Goal: Navigation & Orientation: Find specific page/section

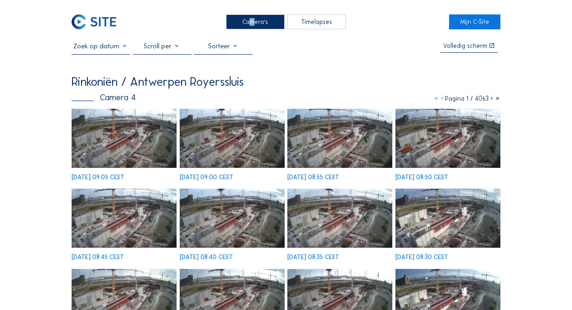
click at [249, 20] on div "Camera's" at bounding box center [255, 21] width 59 height 15
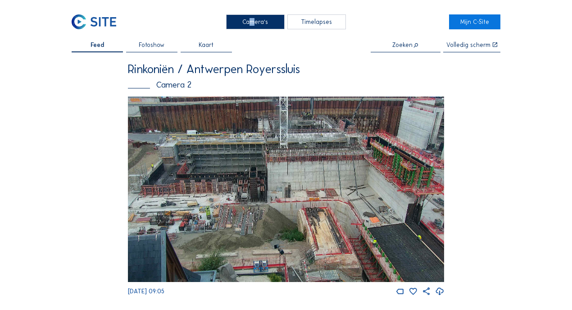
click at [264, 25] on div "Camera's" at bounding box center [255, 21] width 59 height 15
click at [257, 23] on div "Camera's" at bounding box center [255, 21] width 59 height 15
click at [263, 23] on div "Camera's" at bounding box center [255, 21] width 59 height 15
click at [252, 25] on div "Camera's" at bounding box center [255, 21] width 59 height 15
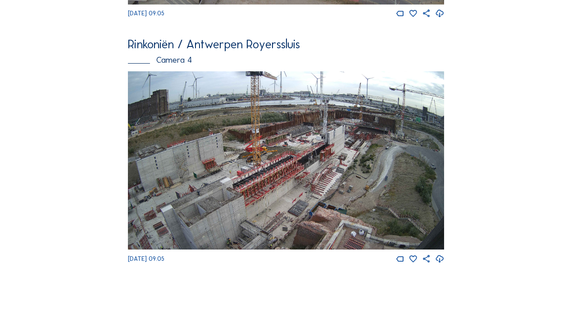
scroll to position [1029, 0]
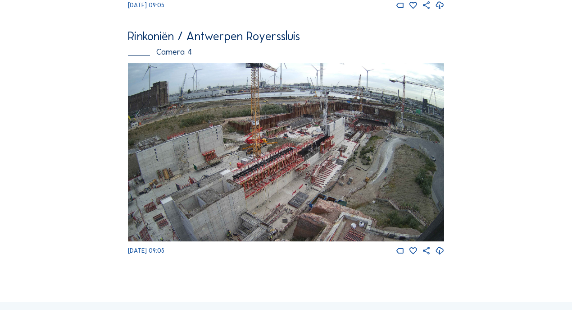
click at [273, 149] on img at bounding box center [286, 152] width 316 height 178
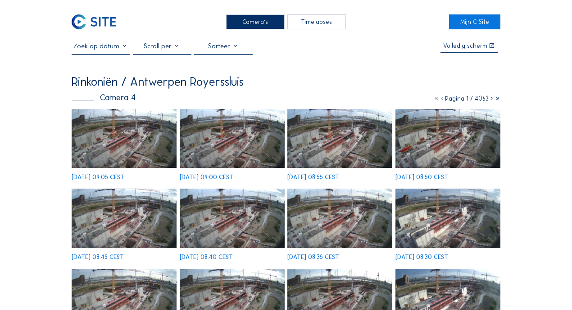
click at [143, 188] on div "[DATE] 08:45 CEST" at bounding box center [124, 223] width 105 height 71
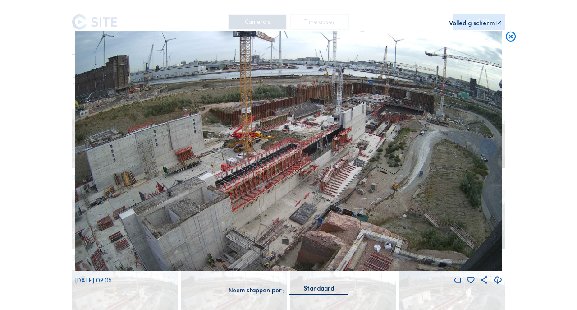
click at [513, 38] on icon at bounding box center [511, 37] width 12 height 13
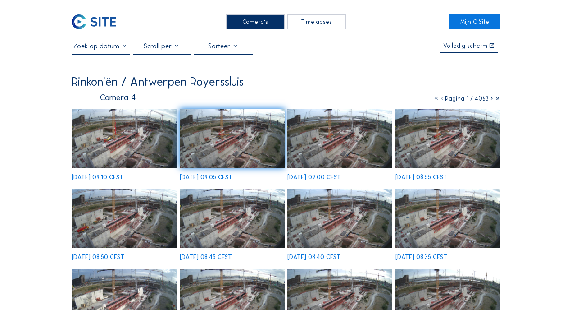
click at [251, 25] on div "Camera's" at bounding box center [255, 21] width 59 height 15
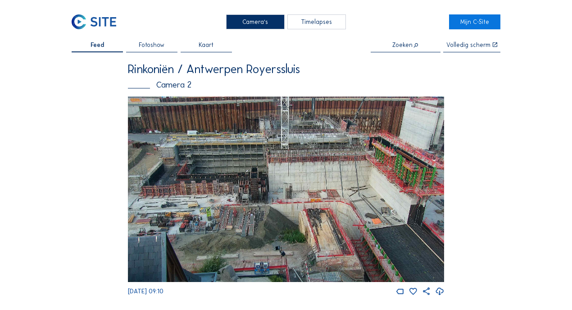
click at [256, 20] on div "Camera's" at bounding box center [255, 21] width 59 height 15
